Goal: Information Seeking & Learning: Learn about a topic

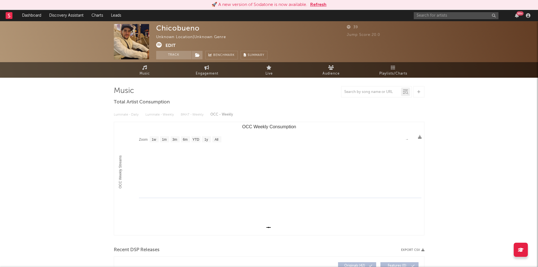
select select "1w"
click at [444, 13] on input "text" at bounding box center [456, 15] width 85 height 7
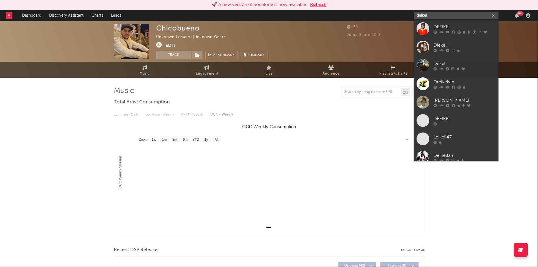
type input "deikel"
click at [457, 27] on div "DEEIKEL" at bounding box center [465, 26] width 62 height 7
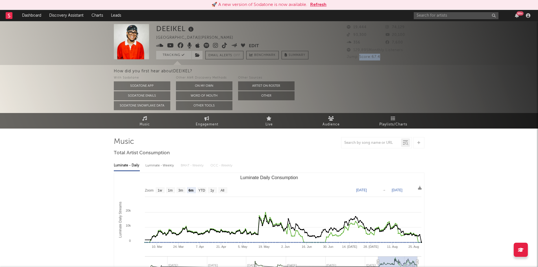
drag, startPoint x: 382, startPoint y: 56, endPoint x: 456, endPoint y: 172, distance: 137.3
click at [359, 55] on div "Jump Score: 67.4" at bounding box center [386, 57] width 78 height 7
click at [223, 187] on rect "Luminate Daily Consumption" at bounding box center [269, 229] width 310 height 113
click at [223, 189] on text "All" at bounding box center [222, 190] width 4 height 4
select select "All"
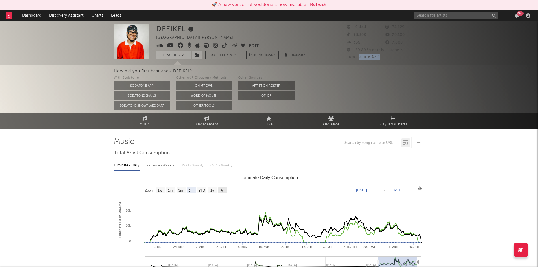
type input "[DATE]"
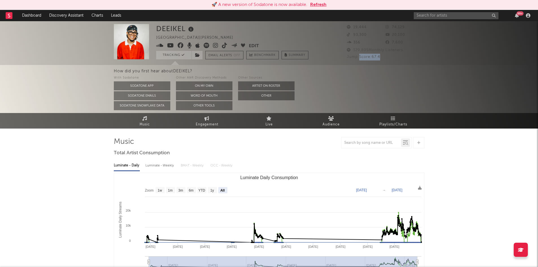
click at [380, 56] on span "Jump Score: 67.4" at bounding box center [363, 57] width 33 height 4
drag, startPoint x: 381, startPoint y: 56, endPoint x: 345, endPoint y: 59, distance: 36.0
click at [345, 59] on div "DEEIKEL [GEOGRAPHIC_DATA] | [PERSON_NAME] latino Edit Tracking Email Alerts Off…" at bounding box center [269, 43] width 538 height 44
drag, startPoint x: 345, startPoint y: 59, endPoint x: 384, endPoint y: 59, distance: 39.3
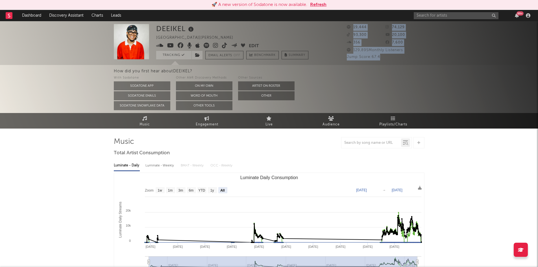
click at [384, 59] on div "DEEIKEL [GEOGRAPHIC_DATA] | [PERSON_NAME] latino Edit Tracking Email Alerts Off…" at bounding box center [269, 43] width 538 height 44
click at [385, 58] on div "Jump Score: 67.4" at bounding box center [386, 57] width 78 height 7
drag, startPoint x: 382, startPoint y: 56, endPoint x: 372, endPoint y: 57, distance: 10.2
click at [372, 57] on div "Jump Score: 67.4" at bounding box center [386, 57] width 78 height 7
click at [400, 60] on div "Jump Score: 67.4" at bounding box center [386, 57] width 78 height 7
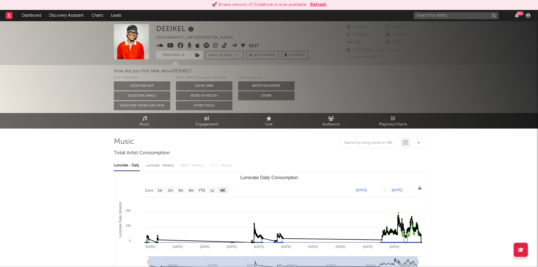
drag, startPoint x: 414, startPoint y: 47, endPoint x: 354, endPoint y: 50, distance: 60.3
click at [354, 50] on div "129,895 Monthly Listeners" at bounding box center [386, 50] width 78 height 7
drag, startPoint x: 384, startPoint y: 57, endPoint x: 371, endPoint y: 57, distance: 13.3
click at [371, 57] on div "Jump Score: 67.4" at bounding box center [386, 57] width 78 height 7
click at [379, 58] on span "Jump Score: 67.4" at bounding box center [363, 57] width 33 height 4
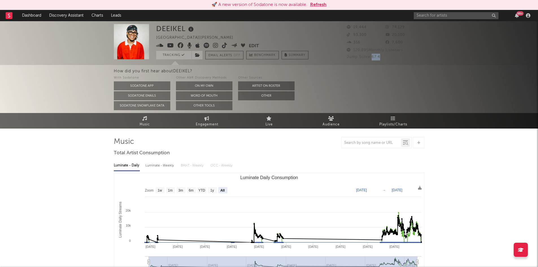
drag, startPoint x: 382, startPoint y: 57, endPoint x: 372, endPoint y: 56, distance: 9.4
click at [372, 56] on div "Jump Score: 67.4" at bounding box center [386, 57] width 78 height 7
click at [160, 191] on text "1w" at bounding box center [160, 190] width 5 height 4
select select "1w"
type input "[DATE]"
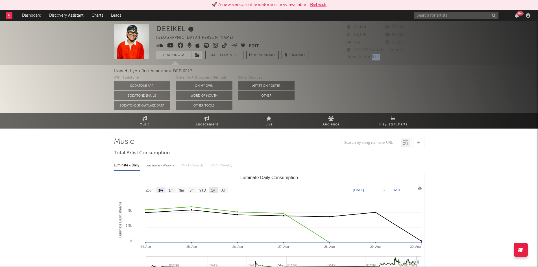
click at [213, 191] on text "1y" at bounding box center [213, 190] width 4 height 4
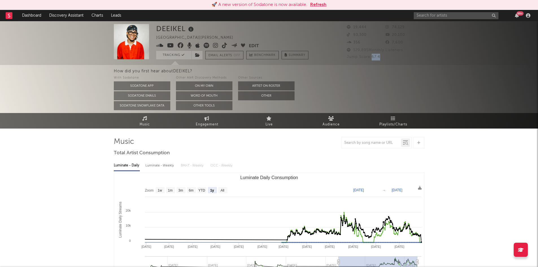
select select "1y"
type input "[DATE]"
click at [223, 190] on text "All" at bounding box center [222, 190] width 4 height 4
select select "All"
type input "[DATE]"
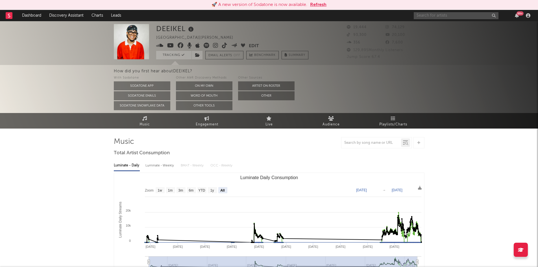
click at [466, 12] on input "text" at bounding box center [456, 15] width 85 height 7
click at [443, 15] on input "[PERSON_NAME]" at bounding box center [456, 15] width 85 height 7
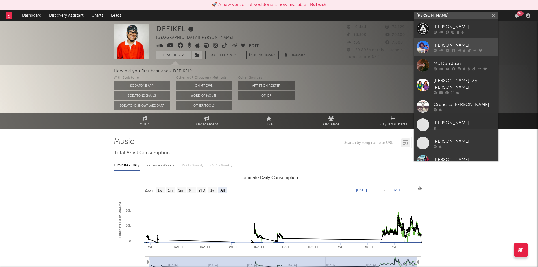
type input "[PERSON_NAME]"
click at [458, 45] on div "[PERSON_NAME]" at bounding box center [465, 45] width 62 height 7
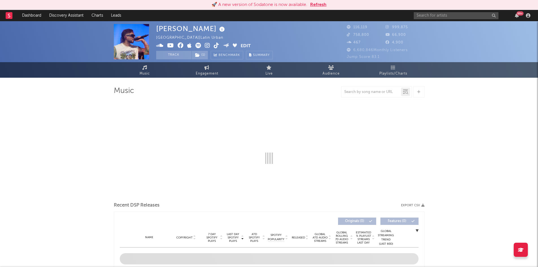
select select "6m"
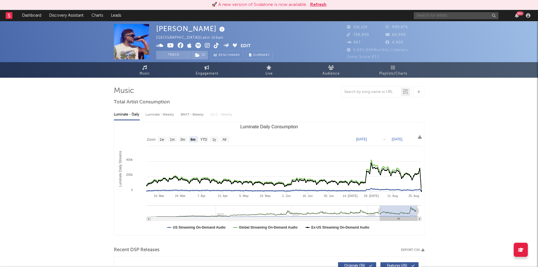
click at [432, 16] on input "text" at bounding box center [456, 15] width 85 height 7
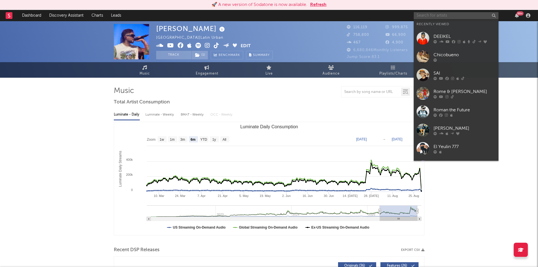
type input "j"
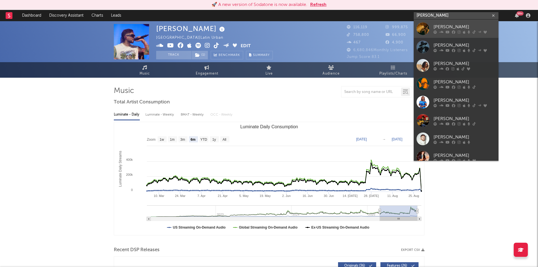
type input "[PERSON_NAME]"
click at [435, 27] on div "[PERSON_NAME]" at bounding box center [465, 26] width 62 height 7
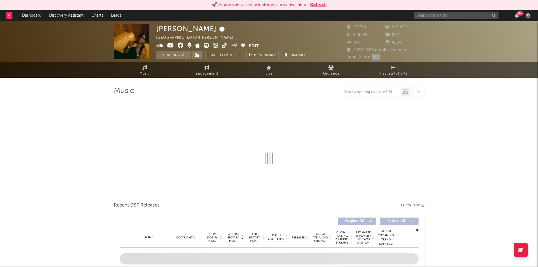
drag, startPoint x: 381, startPoint y: 57, endPoint x: 373, endPoint y: 57, distance: 8.5
click at [373, 57] on div "Jump Score: 83.0" at bounding box center [386, 57] width 78 height 7
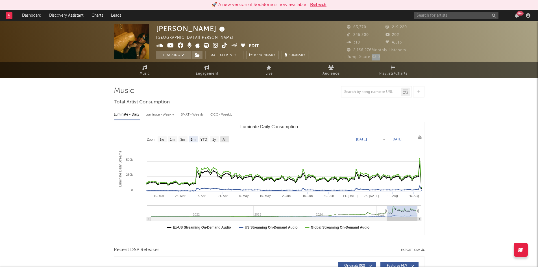
click at [227, 141] on rect "Luminate Daily Consumption" at bounding box center [224, 139] width 9 height 6
select select "All"
type input "[DATE]"
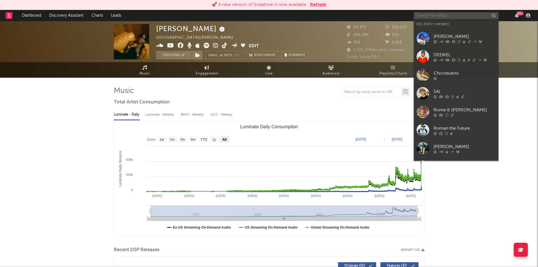
click at [440, 15] on input "text" at bounding box center [456, 15] width 85 height 7
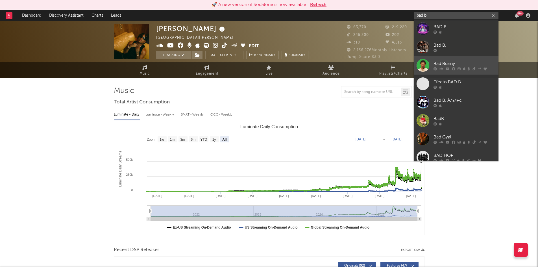
type input "bad b"
click at [444, 59] on link "Bad Bunny" at bounding box center [456, 65] width 85 height 18
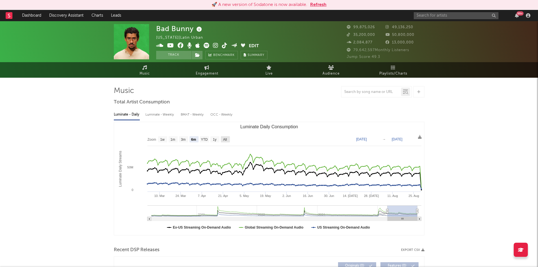
click at [227, 140] on text "All" at bounding box center [225, 140] width 4 height 4
select select "All"
type input "[DATE]"
